Goal: Check status: Check status

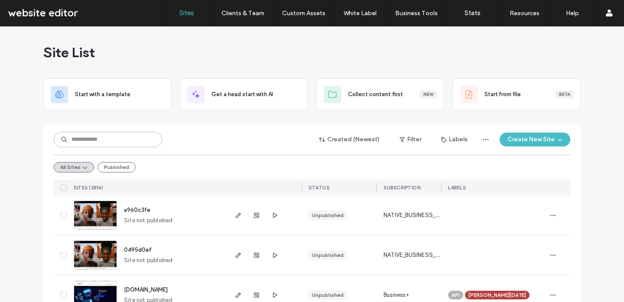
click at [130, 139] on input at bounding box center [108, 140] width 108 height 16
type input "******"
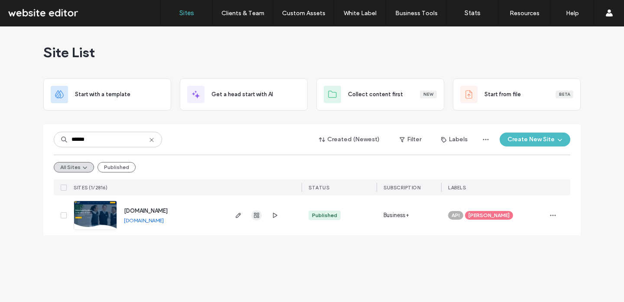
click at [258, 216] on use "button" at bounding box center [256, 215] width 5 height 5
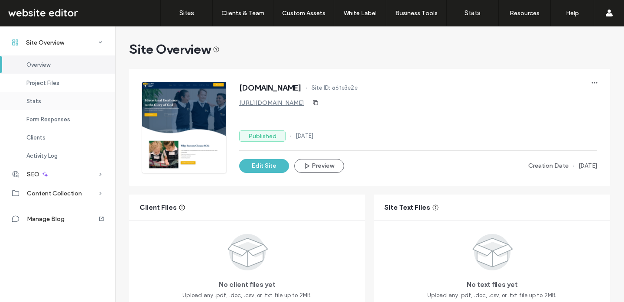
click at [37, 101] on span "Stats" at bounding box center [33, 101] width 15 height 7
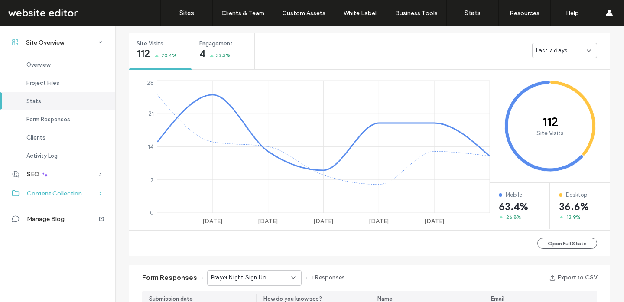
scroll to position [321, 0]
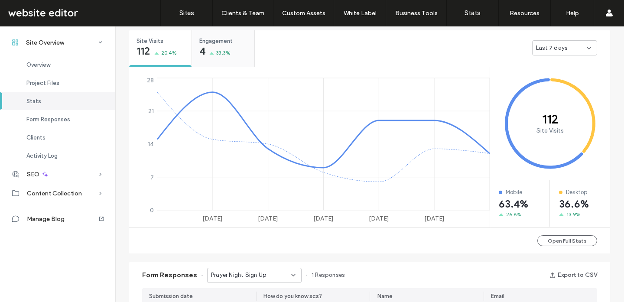
click at [210, 60] on div "Engagement 4 33.3%" at bounding box center [223, 46] width 62 height 33
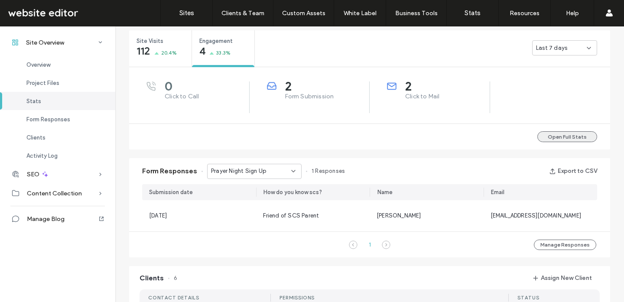
click at [574, 131] on button "Open Full Stats" at bounding box center [568, 136] width 60 height 11
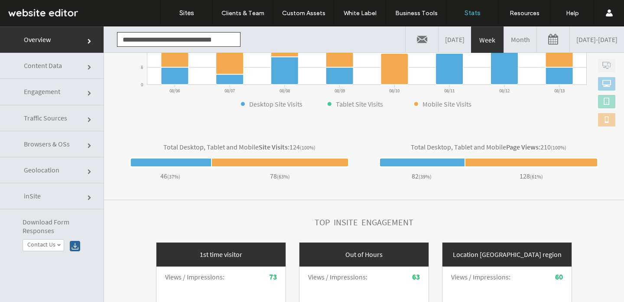
scroll to position [44, 0]
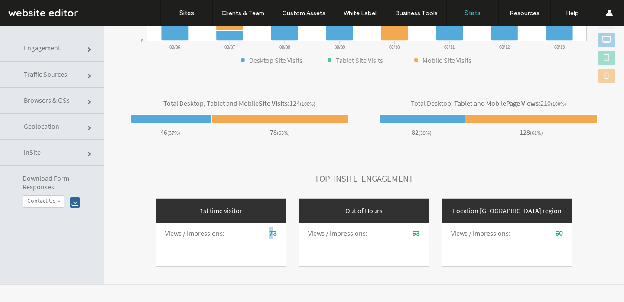
drag, startPoint x: 268, startPoint y: 233, endPoint x: 240, endPoint y: 235, distance: 27.4
click at [241, 235] on div "73" at bounding box center [254, 233] width 47 height 11
click at [238, 235] on div "73" at bounding box center [254, 233] width 47 height 11
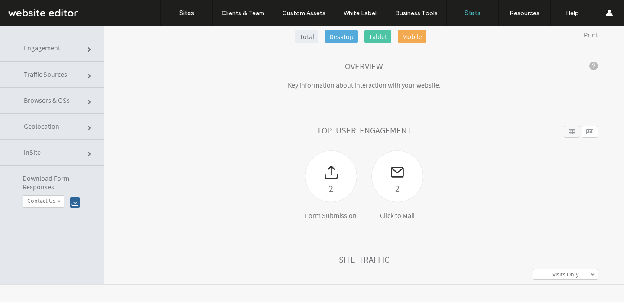
scroll to position [0, 0]
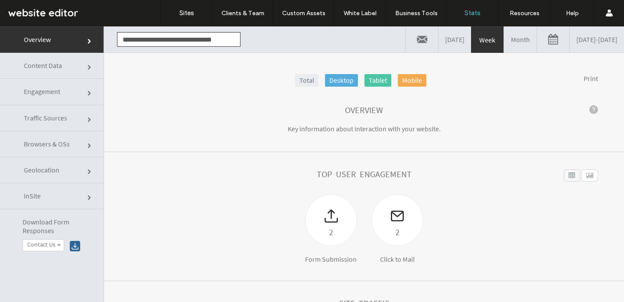
click at [504, 47] on link "Month" at bounding box center [520, 39] width 33 height 26
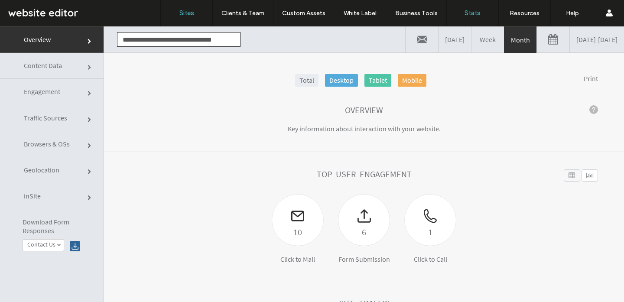
click at [191, 12] on label "Sites" at bounding box center [187, 13] width 15 height 8
